Goal: Information Seeking & Learning: Learn about a topic

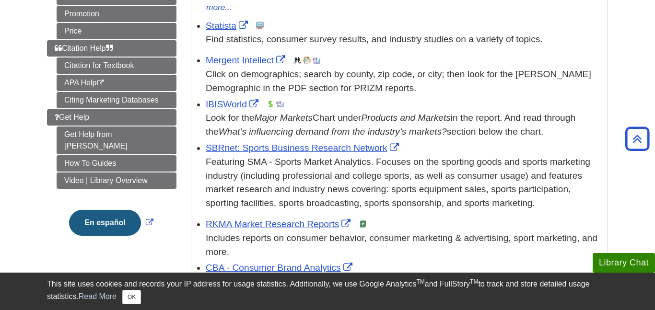
scroll to position [282, 0]
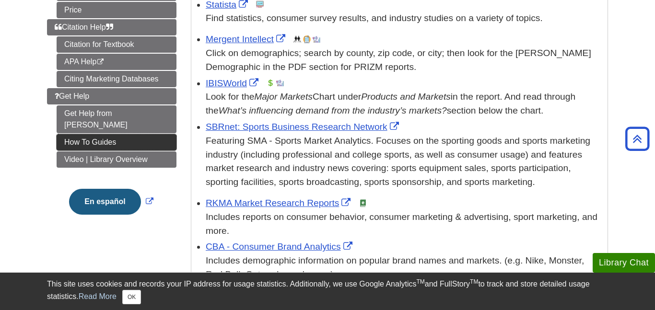
click at [152, 134] on link "How To Guides" at bounding box center [117, 142] width 120 height 16
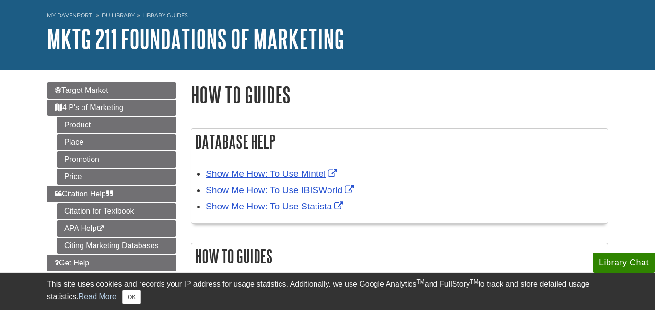
scroll to position [37, 0]
click at [145, 243] on link "Citing Marketing Databases" at bounding box center [117, 245] width 120 height 16
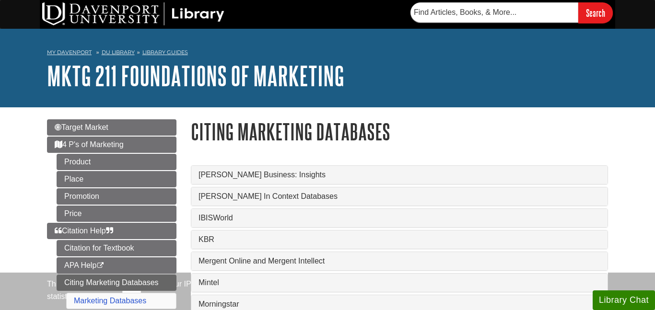
scroll to position [55, 0]
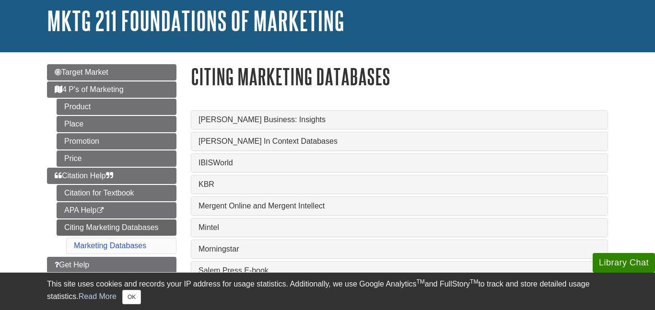
click at [158, 243] on li "Marketing Databases" at bounding box center [121, 246] width 110 height 16
click at [144, 246] on link "Marketing Databases" at bounding box center [110, 246] width 72 height 8
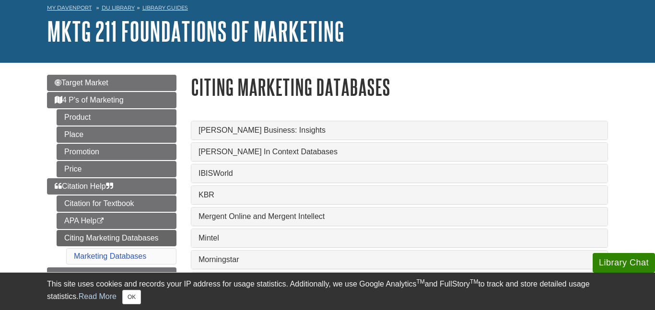
scroll to position [77, 0]
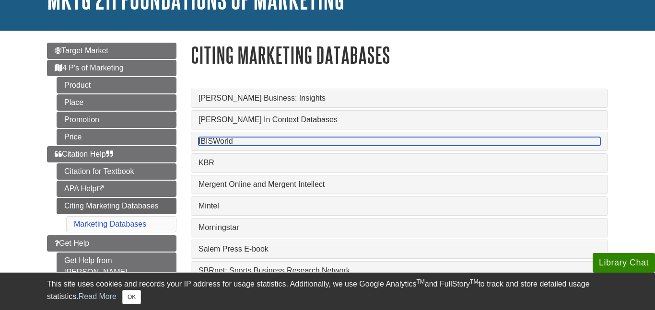
click at [234, 142] on link "IBISWorld" at bounding box center [399, 141] width 402 height 9
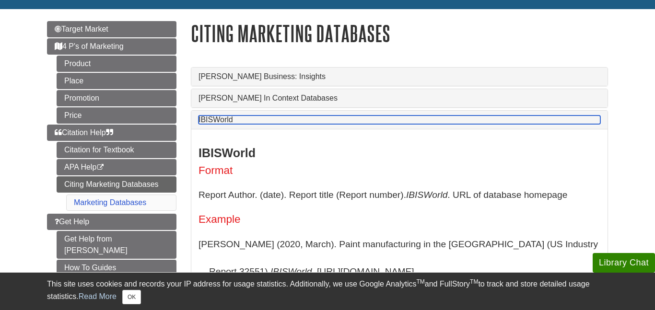
scroll to position [99, 0]
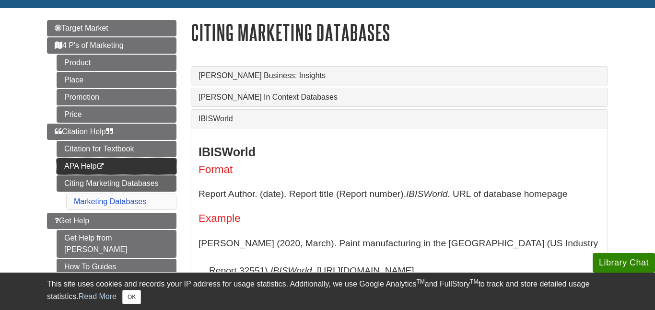
click at [148, 162] on link "APA Help This link opens in a new window" at bounding box center [117, 166] width 120 height 16
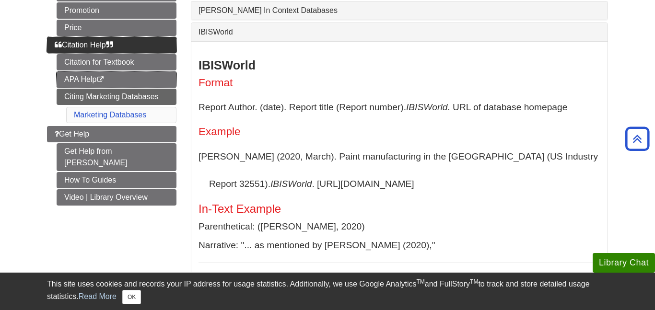
scroll to position [191, 0]
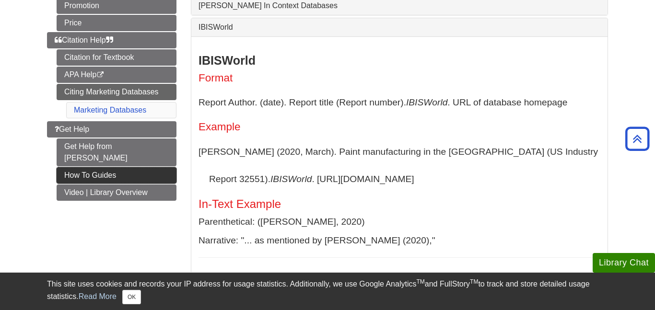
click at [144, 167] on link "How To Guides" at bounding box center [117, 175] width 120 height 16
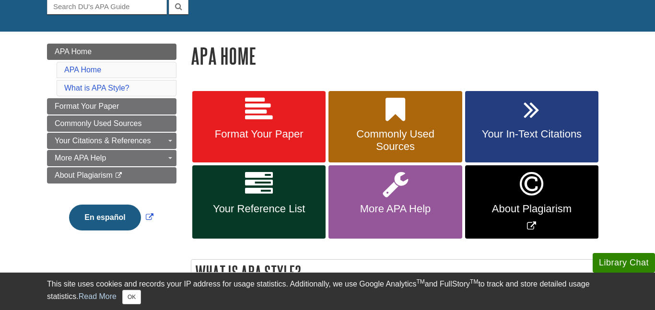
scroll to position [99, 0]
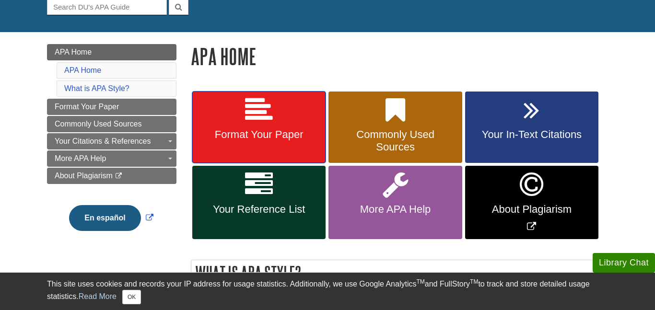
click at [290, 112] on link "Format Your Paper" at bounding box center [258, 128] width 133 height 72
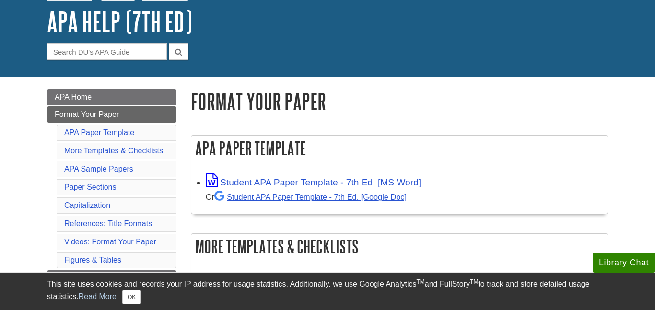
scroll to position [57, 0]
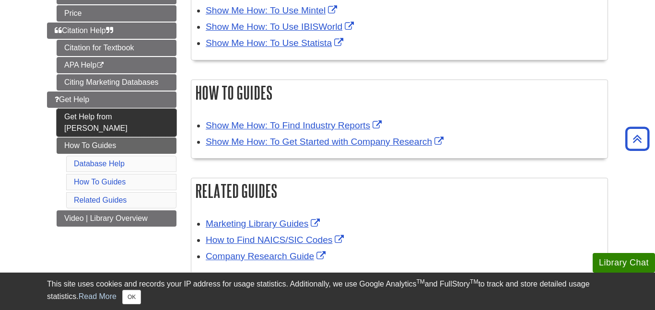
scroll to position [195, 0]
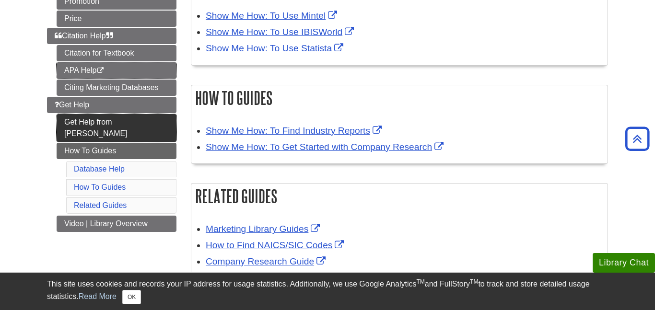
click at [154, 69] on link "APA Help This link opens in a new window" at bounding box center [117, 70] width 120 height 16
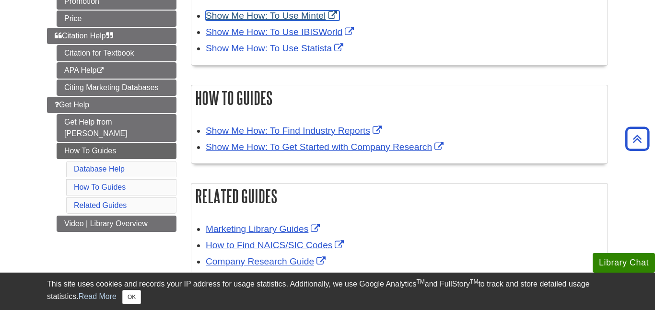
click at [289, 15] on link "Show Me How: To Use Mintel" at bounding box center [273, 16] width 134 height 10
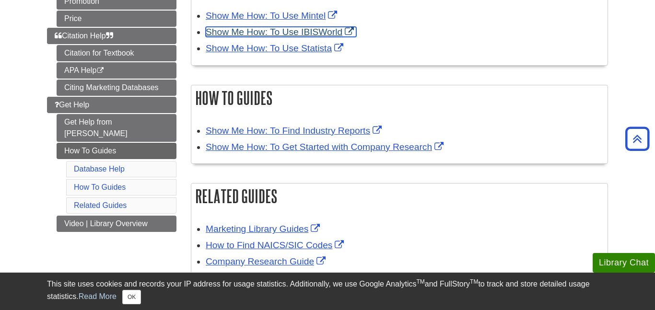
click at [353, 34] on link "Show Me How: To Use IBISWorld" at bounding box center [281, 32] width 150 height 10
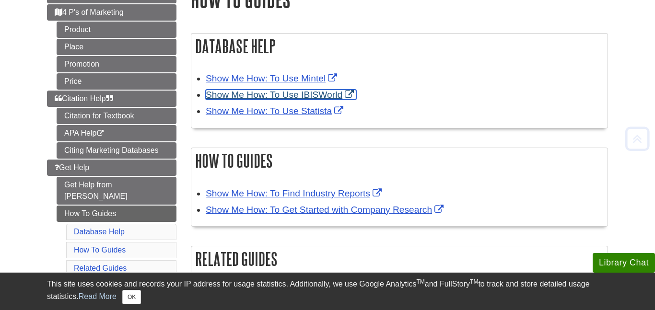
scroll to position [164, 0]
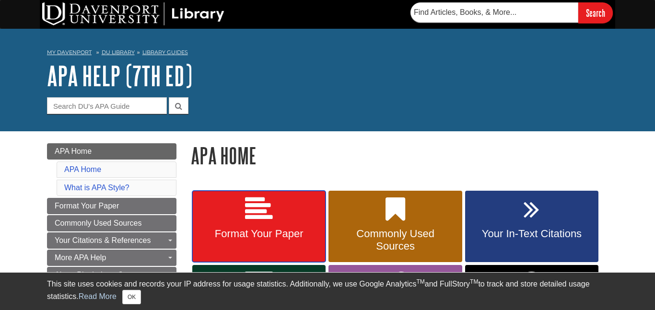
click at [259, 229] on span "Format Your Paper" at bounding box center [258, 234] width 119 height 12
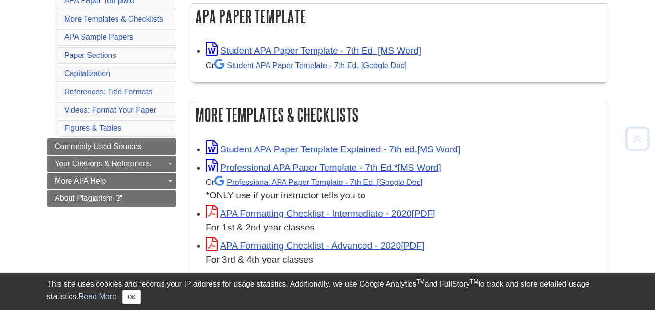
scroll to position [196, 0]
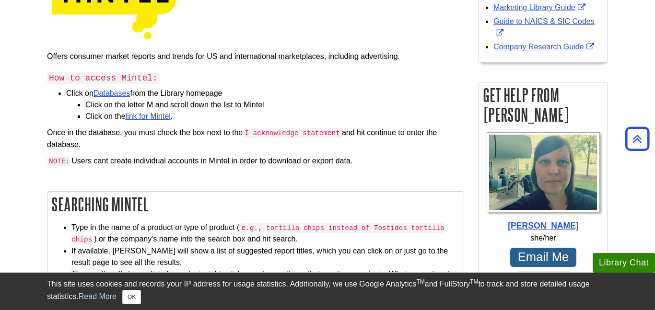
scroll to position [181, 0]
click at [143, 117] on link "link for Mintel" at bounding box center [148, 116] width 45 height 8
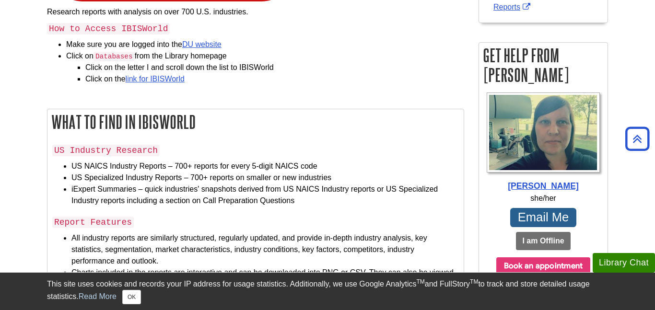
scroll to position [222, 0]
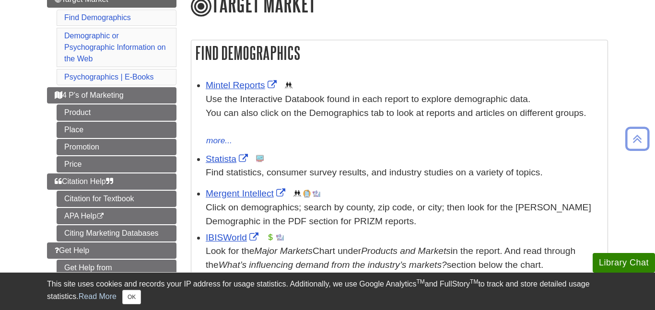
scroll to position [130, 0]
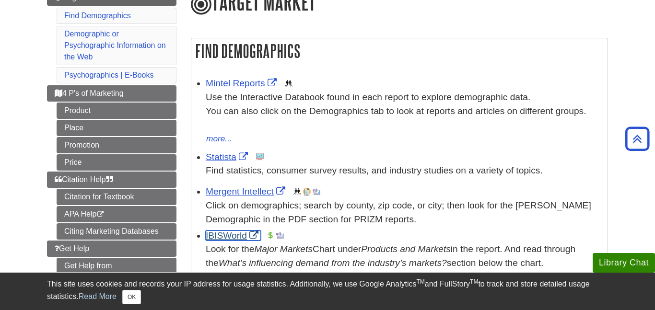
click at [250, 237] on link "IBISWorld" at bounding box center [233, 236] width 55 height 10
